Goal: Task Accomplishment & Management: Complete application form

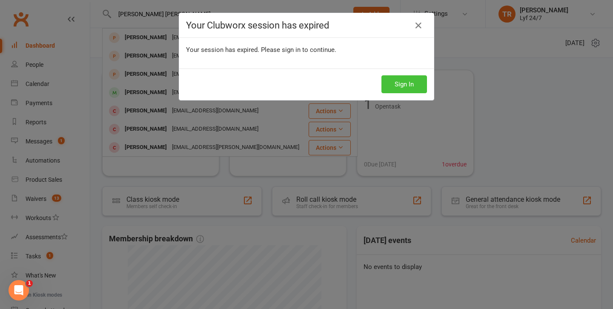
click at [410, 89] on button "Sign In" at bounding box center [404, 84] width 46 height 18
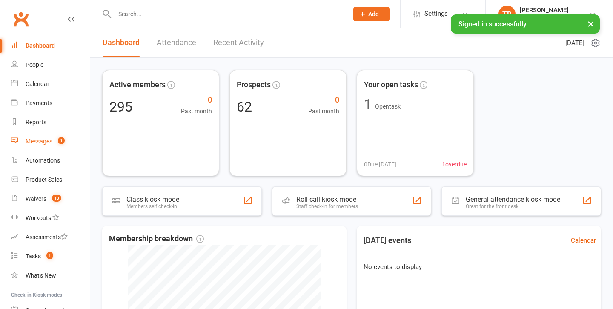
click at [38, 140] on div "Messages" at bounding box center [39, 141] width 27 height 7
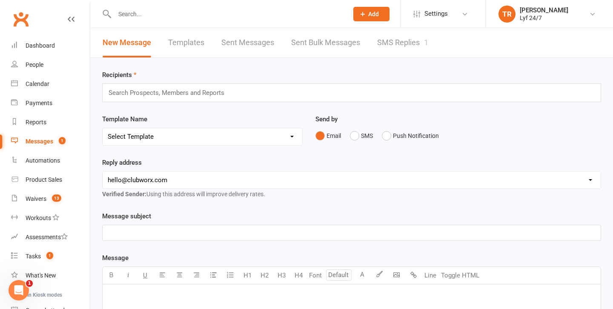
click at [398, 39] on link "SMS Replies 1" at bounding box center [402, 42] width 51 height 29
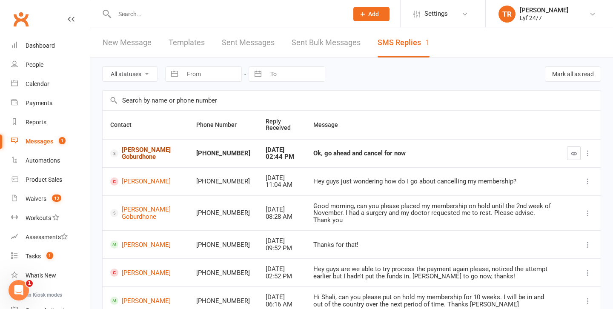
click at [137, 158] on link "Lochan Goburdhone" at bounding box center [145, 153] width 71 height 14
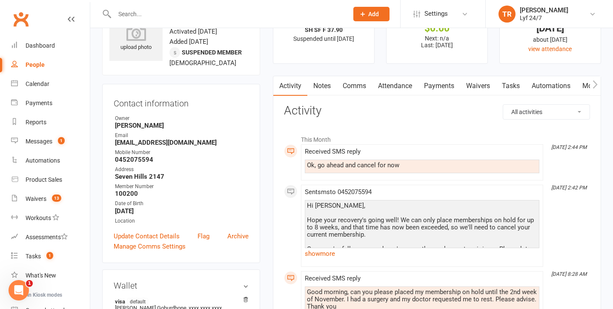
scroll to position [41, 0]
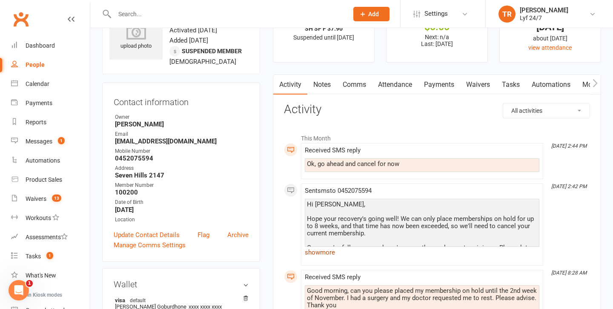
click at [317, 252] on link "show more" at bounding box center [422, 252] width 235 height 12
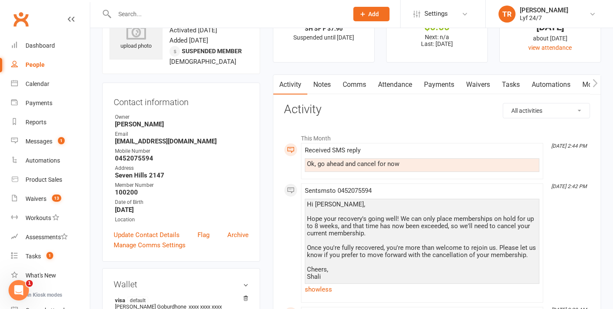
scroll to position [0, 0]
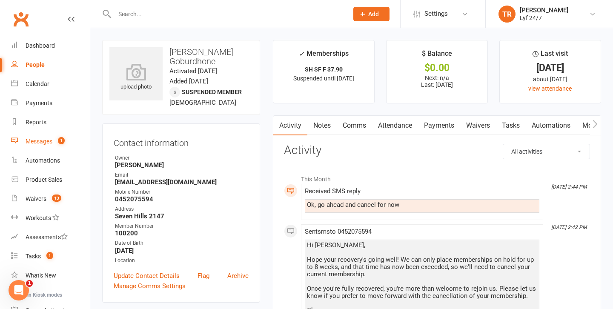
click at [37, 145] on link "Messages 1" at bounding box center [50, 141] width 79 height 19
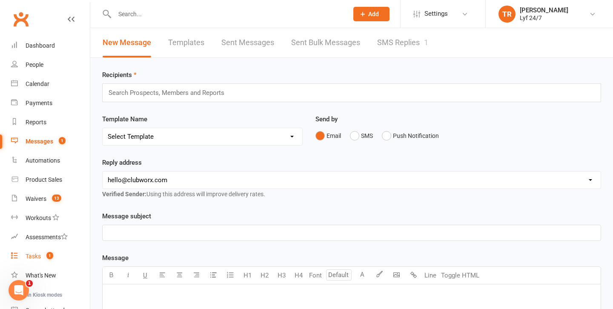
click at [33, 255] on div "Tasks" at bounding box center [33, 256] width 15 height 7
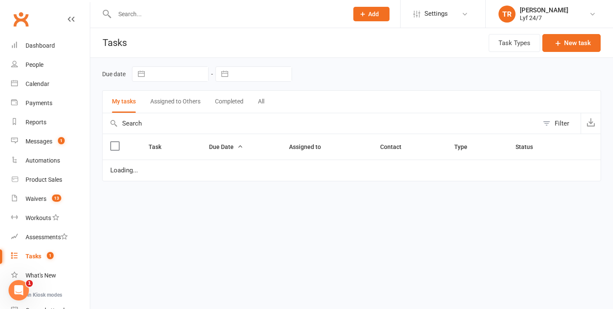
select select "started"
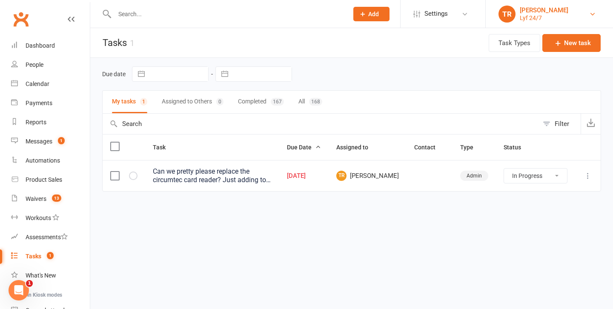
click at [588, 14] on link "TR Tahlia Ryder Lyf 24/7" at bounding box center [549, 14] width 102 height 17
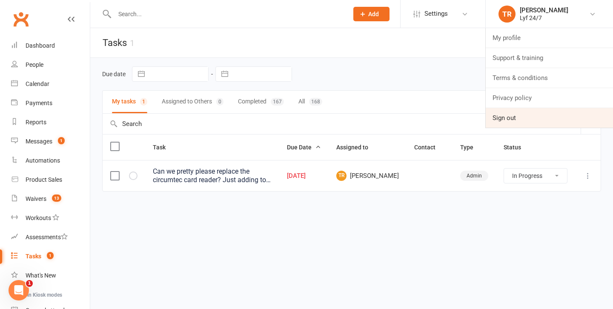
click at [523, 114] on link "Sign out" at bounding box center [549, 118] width 127 height 20
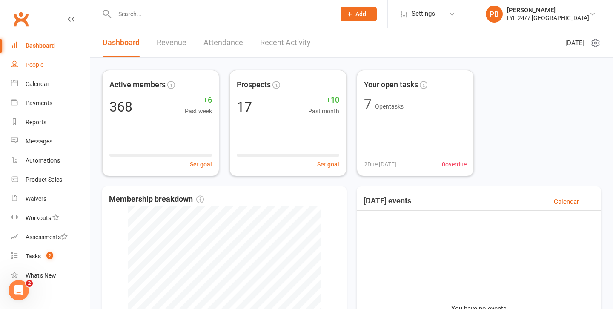
click at [37, 68] on div "People" at bounding box center [35, 64] width 18 height 7
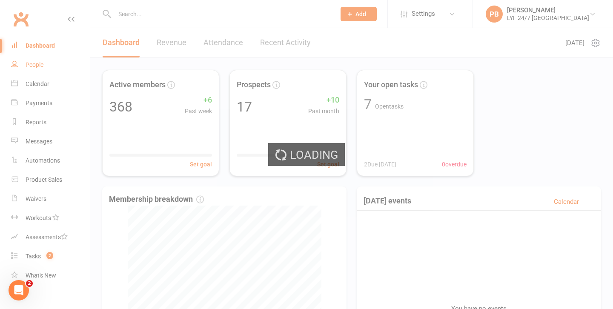
select select "100"
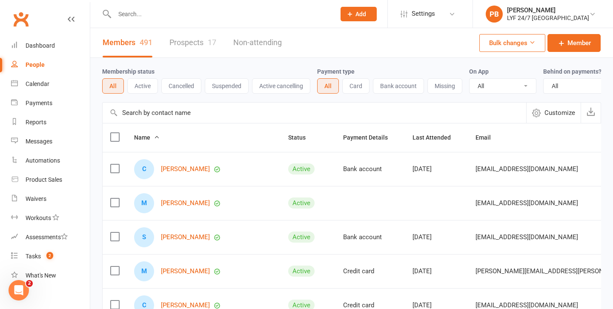
click at [175, 49] on link "Prospects 17" at bounding box center [192, 42] width 47 height 29
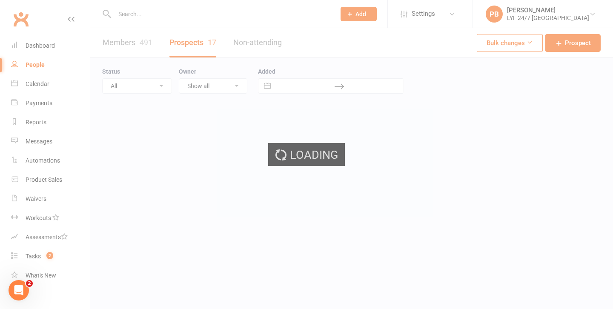
select select "25"
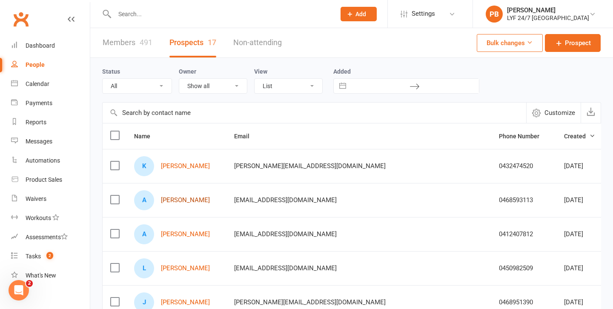
click at [177, 203] on link "[PERSON_NAME]" at bounding box center [185, 200] width 49 height 7
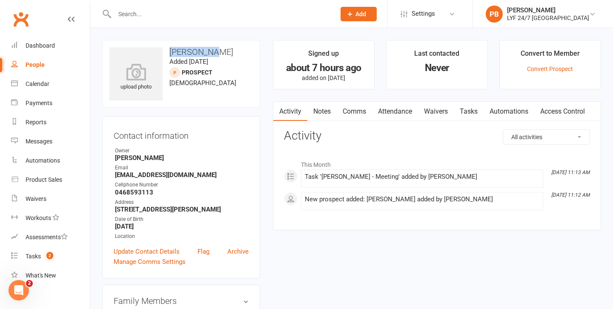
drag, startPoint x: 207, startPoint y: 51, endPoint x: 167, endPoint y: 50, distance: 39.6
click at [167, 50] on h3 "[PERSON_NAME]" at bounding box center [180, 51] width 143 height 9
copy h3 "[PERSON_NAME]"
click at [565, 69] on link "Convert Prospect" at bounding box center [550, 69] width 46 height 7
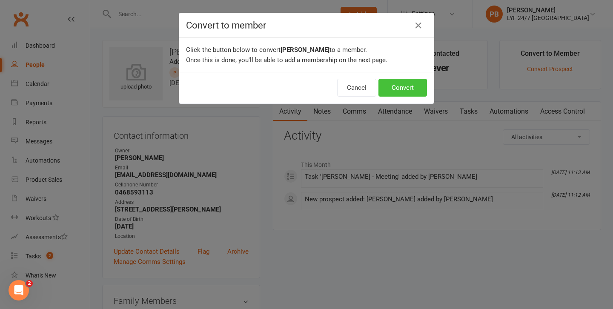
click at [392, 86] on button "Convert" at bounding box center [402, 88] width 49 height 18
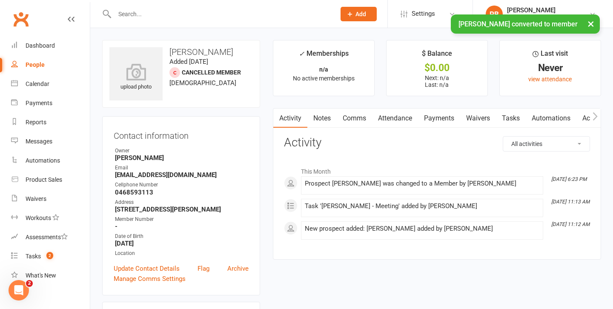
scroll to position [230, 0]
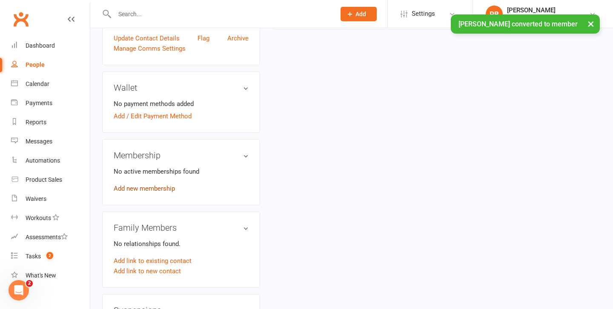
click at [142, 189] on link "Add new membership" at bounding box center [144, 189] width 61 height 8
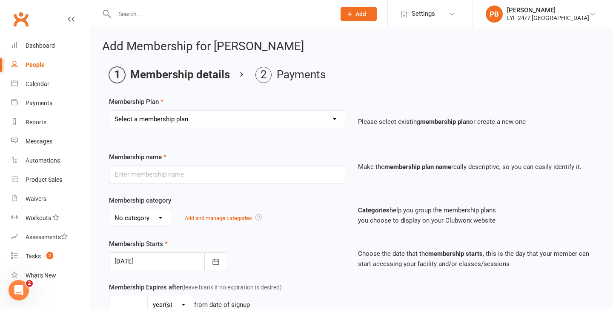
click at [244, 124] on select "Select a membership plan Create new Membership Plan Foundation Direct Debit $41…" at bounding box center [226, 119] width 235 height 17
select select "25"
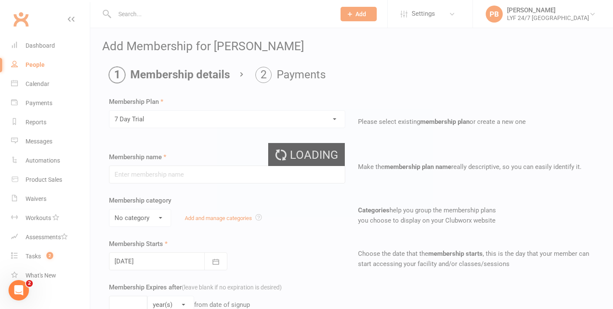
type input "7 Day Trial"
type input "7"
select select "0"
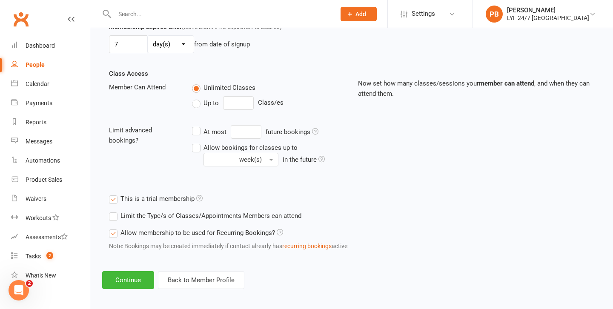
scroll to position [265, 0]
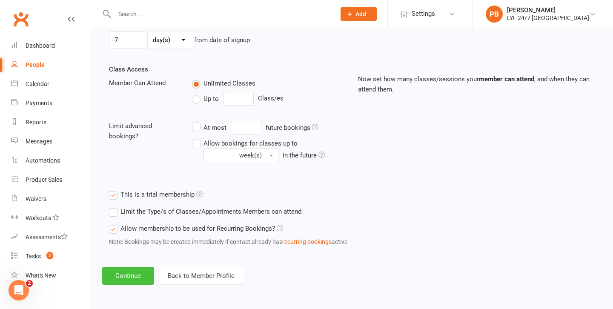
click at [123, 280] on button "Continue" at bounding box center [128, 276] width 52 height 18
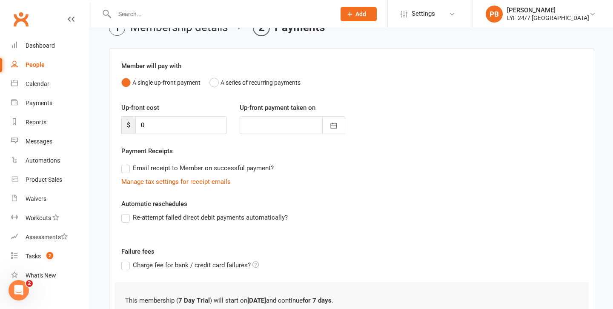
scroll to position [120, 0]
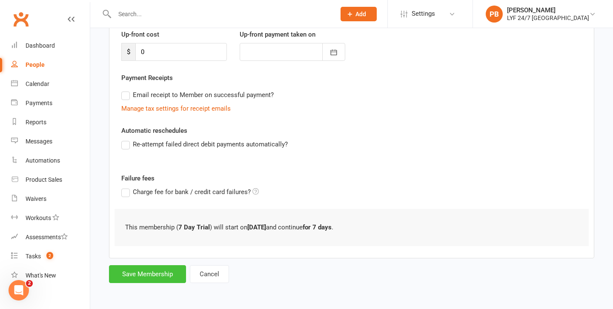
click at [132, 283] on button "Save Membership" at bounding box center [147, 274] width 77 height 18
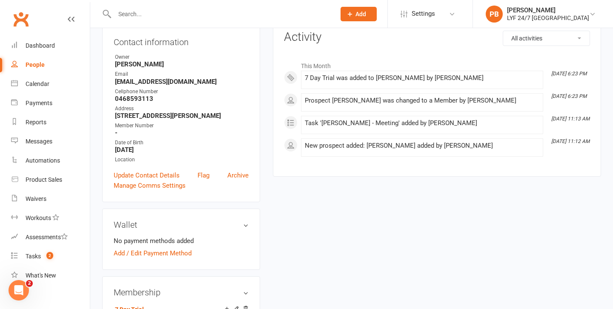
scroll to position [65, 0]
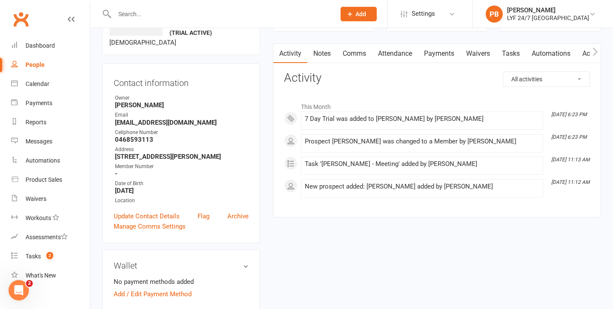
click at [366, 14] on span "Add" at bounding box center [360, 14] width 11 height 7
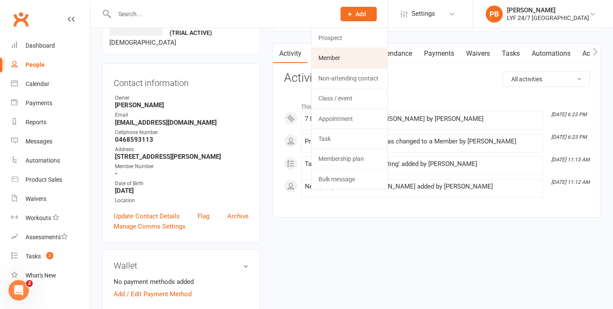
click at [373, 56] on link "Member" at bounding box center [350, 58] width 76 height 20
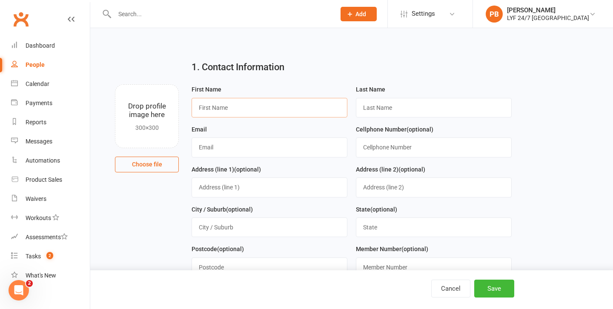
click at [246, 113] on input "text" at bounding box center [270, 108] width 156 height 20
paste input "[PERSON_NAME]"
drag, startPoint x: 220, startPoint y: 109, endPoint x: 250, endPoint y: 109, distance: 30.2
click at [250, 109] on input "[PERSON_NAME]" at bounding box center [270, 108] width 156 height 20
type input "[PERSON_NAME]"
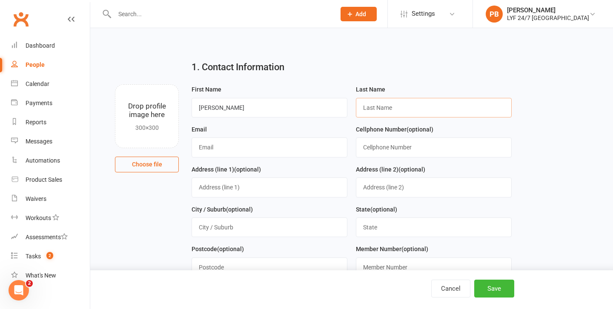
click at [398, 100] on input "text" at bounding box center [434, 108] width 156 height 20
paste input "[PERSON_NAME]"
type input "[PERSON_NAME]"
click at [246, 154] on input "text" at bounding box center [270, 147] width 156 height 20
click at [404, 152] on input "text" at bounding box center [434, 147] width 156 height 20
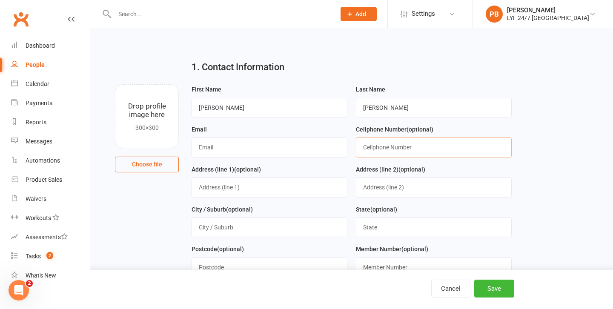
paste input "0470632935"
type input "0470632935"
click at [302, 142] on input "text" at bounding box center [270, 147] width 156 height 20
paste input "[EMAIL_ADDRESS][DOMAIN_NAME]"
type input "[EMAIL_ADDRESS][DOMAIN_NAME]"
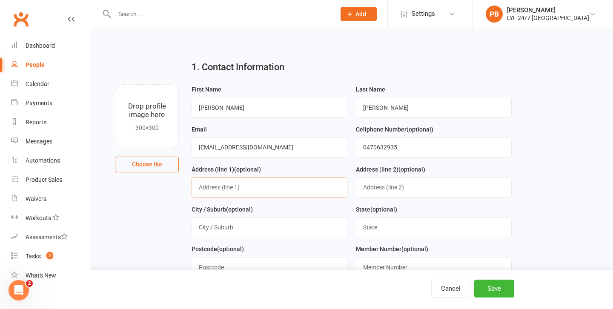
click at [248, 188] on input "text" at bounding box center [270, 187] width 156 height 20
type input "[STREET_ADDRESS]"
click at [236, 223] on input "text" at bounding box center [270, 227] width 156 height 20
type input "[GEOGRAPHIC_DATA]"
click at [396, 229] on input "text" at bounding box center [434, 227] width 156 height 20
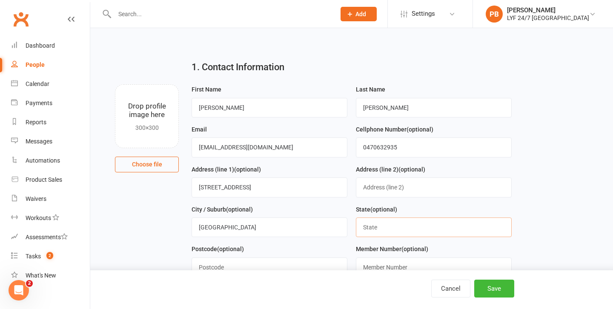
type input "[GEOGRAPHIC_DATA]"
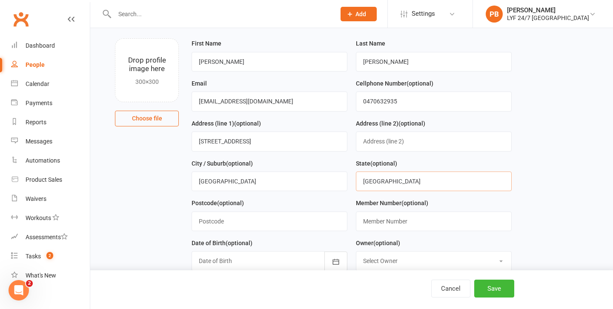
scroll to position [142, 0]
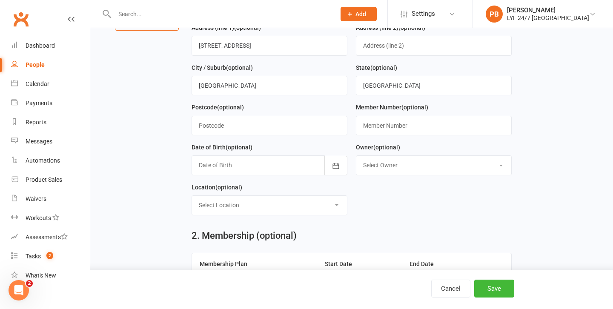
click at [244, 140] on div "Postcode (optional)" at bounding box center [269, 122] width 164 height 40
click at [252, 128] on input "text" at bounding box center [270, 126] width 156 height 20
type input "2060"
click at [329, 169] on button "button" at bounding box center [335, 166] width 23 height 20
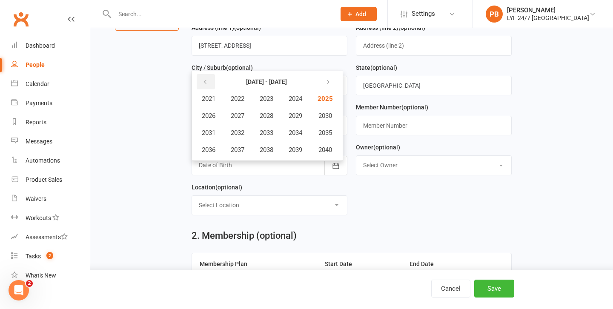
click at [207, 80] on icon "button" at bounding box center [205, 82] width 6 height 7
click at [309, 96] on button "2004" at bounding box center [295, 99] width 28 height 16
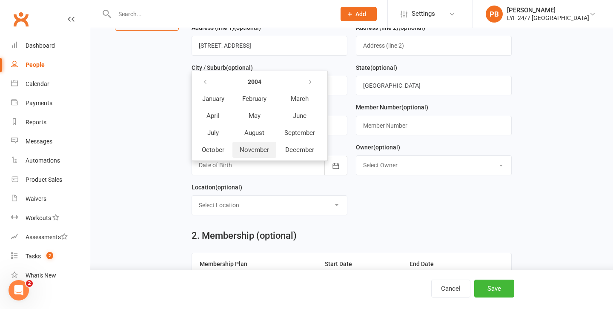
click at [259, 149] on span "November" at bounding box center [254, 150] width 29 height 8
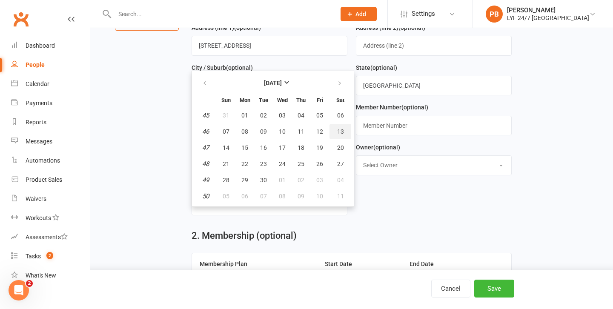
click at [342, 129] on span "13" at bounding box center [340, 131] width 7 height 7
type input "[DATE]"
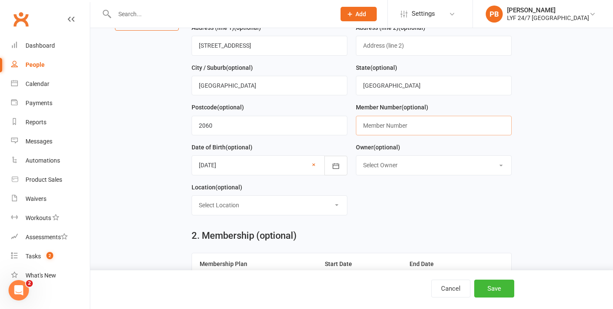
click at [412, 132] on input "text" at bounding box center [434, 126] width 156 height 20
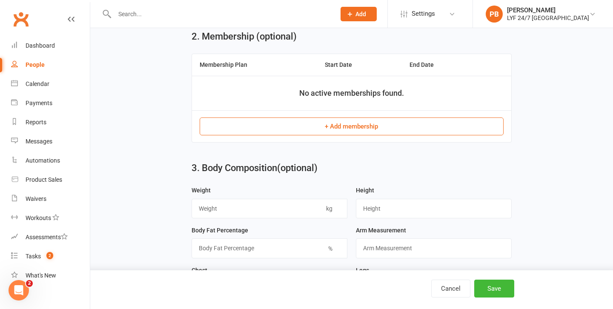
scroll to position [354, 0]
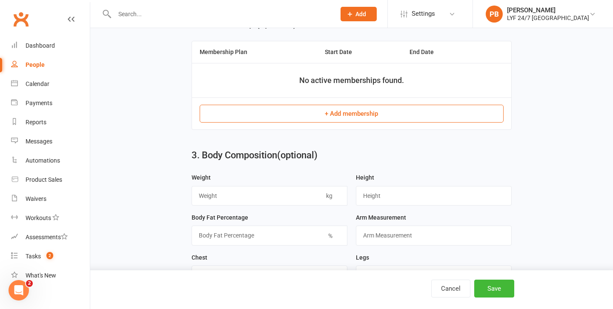
type input "4010217"
click at [331, 117] on button "+ Add membership" at bounding box center [351, 114] width 303 height 18
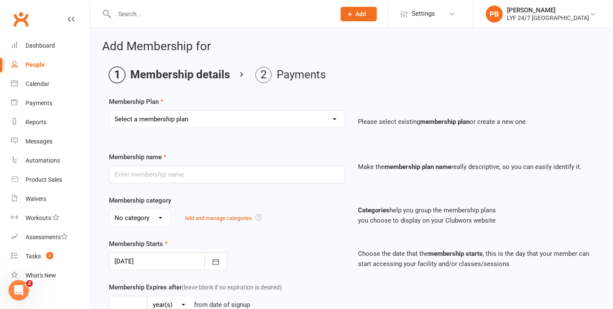
click at [214, 124] on select "Select a membership plan Create new Membership Plan Foundation Direct Debit $41…" at bounding box center [226, 119] width 235 height 17
select select "13"
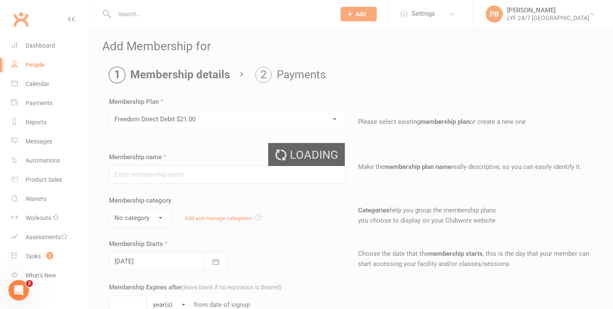
type input "Freedom Direct Debit $21.00"
select select "3"
type input "0"
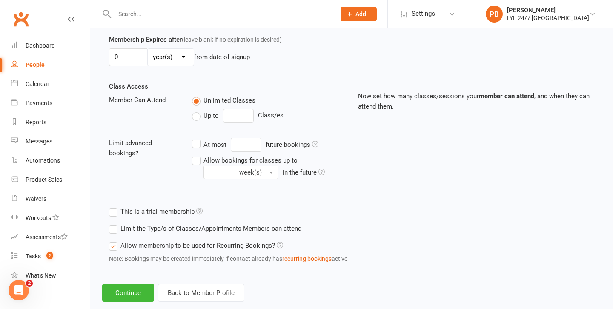
scroll to position [265, 0]
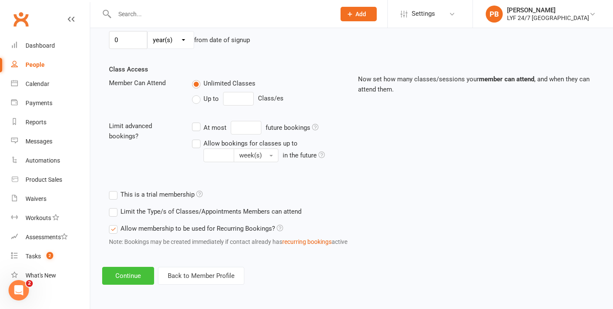
click at [125, 277] on button "Continue" at bounding box center [128, 276] width 52 height 18
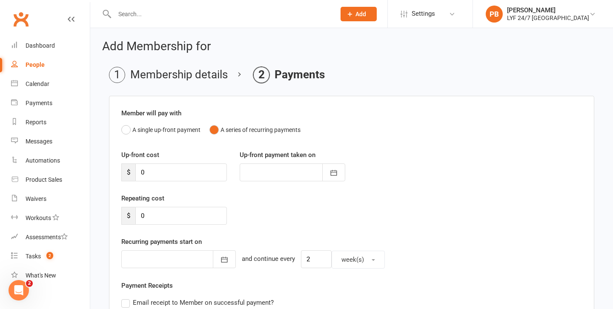
scroll to position [208, 0]
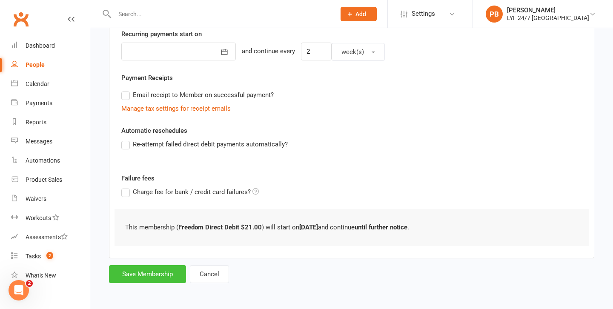
click at [139, 276] on button "Save Membership" at bounding box center [147, 274] width 77 height 18
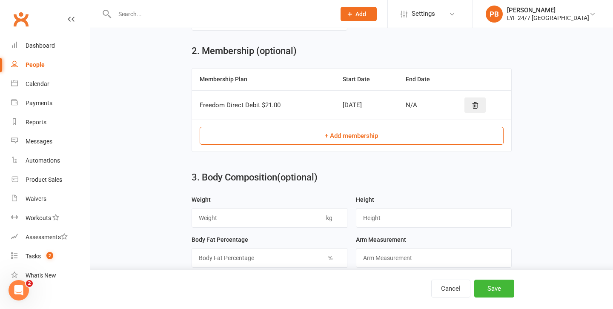
scroll to position [321, 0]
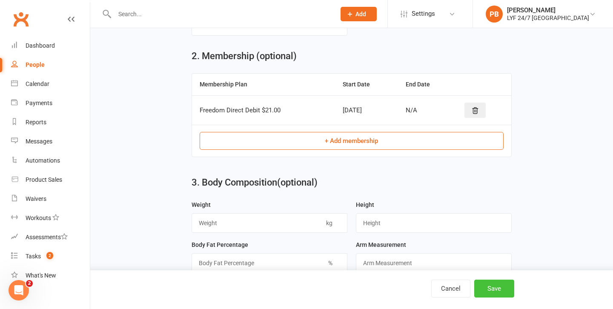
click at [505, 293] on button "Save" at bounding box center [494, 289] width 40 height 18
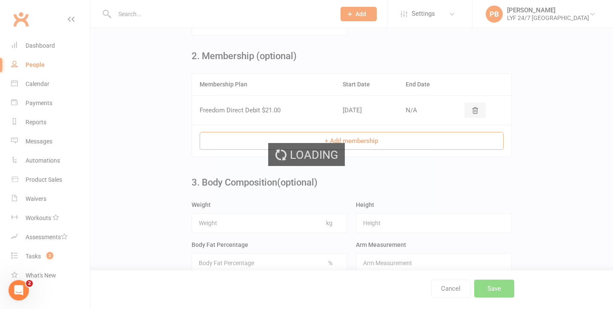
scroll to position [0, 0]
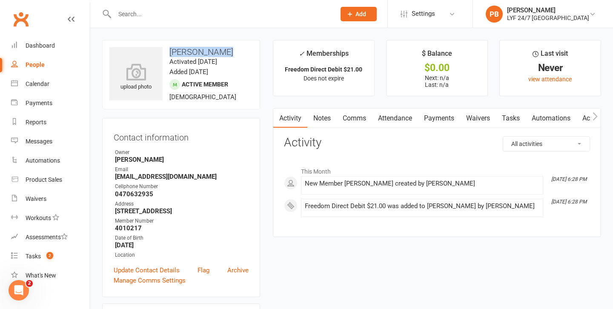
drag, startPoint x: 218, startPoint y: 51, endPoint x: 171, endPoint y: 51, distance: 47.7
click at [171, 51] on h3 "[PERSON_NAME]" at bounding box center [180, 51] width 143 height 9
copy h3 "[PERSON_NAME]"
